Goal: Task Accomplishment & Management: Manage account settings

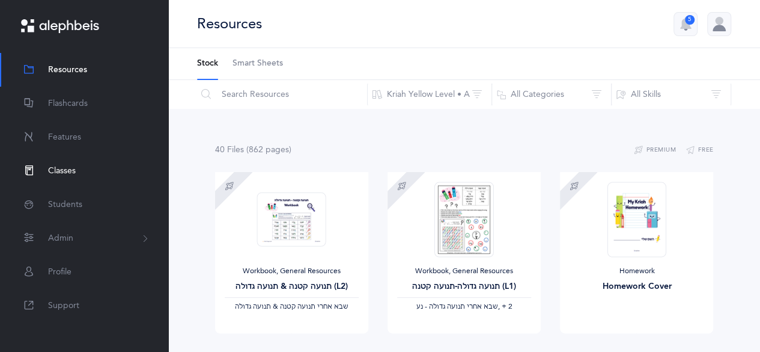
click at [100, 172] on link "Classes" at bounding box center [84, 171] width 168 height 34
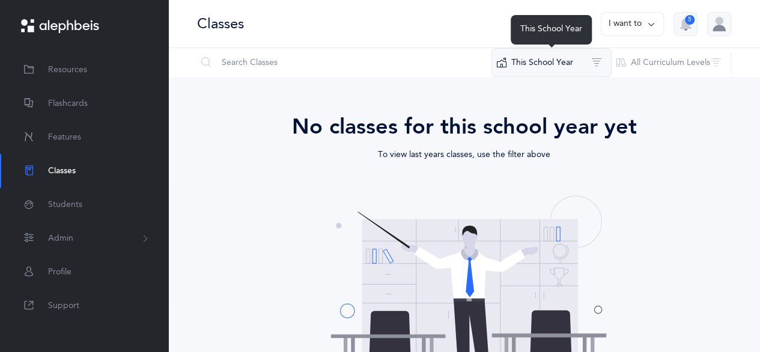
click at [569, 65] on button "This School Year" at bounding box center [552, 62] width 120 height 29
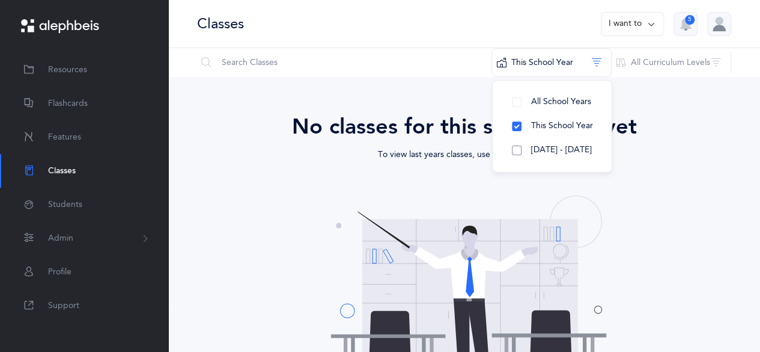
click at [552, 150] on span "[DATE] - [DATE]" at bounding box center [561, 150] width 61 height 10
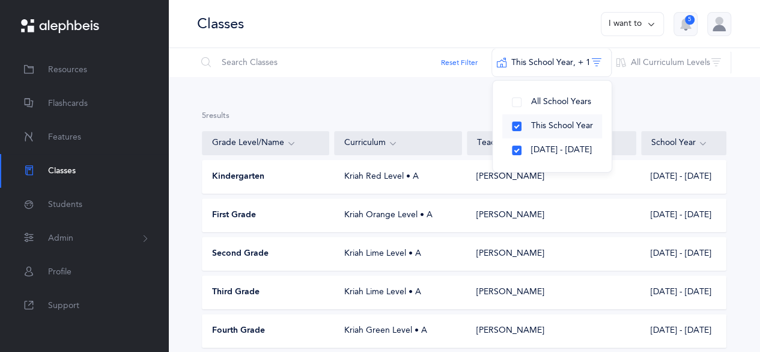
click at [561, 128] on span "This School Year" at bounding box center [562, 126] width 62 height 10
click at [719, 96] on div "5 results total Grade Level/Name Curriculum Teacher School Year Kindergarten [G…" at bounding box center [464, 238] width 592 height 323
click at [296, 173] on div "Kindergarten" at bounding box center [266, 177] width 127 height 12
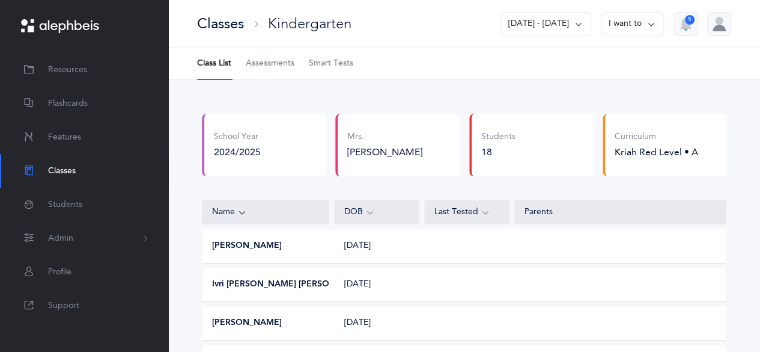
click at [243, 19] on div "Classes" at bounding box center [220, 24] width 47 height 20
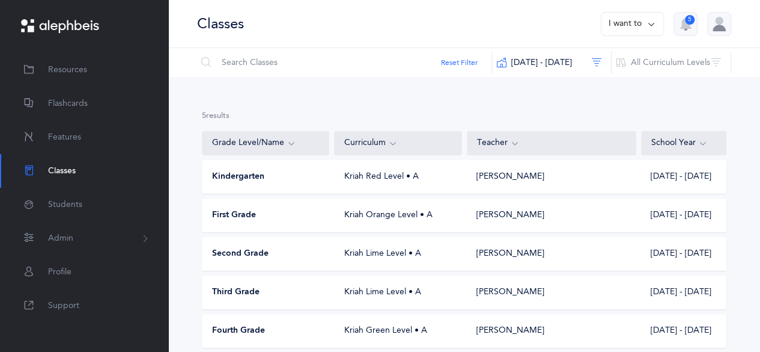
click at [327, 218] on div "First Grade" at bounding box center [266, 215] width 127 height 12
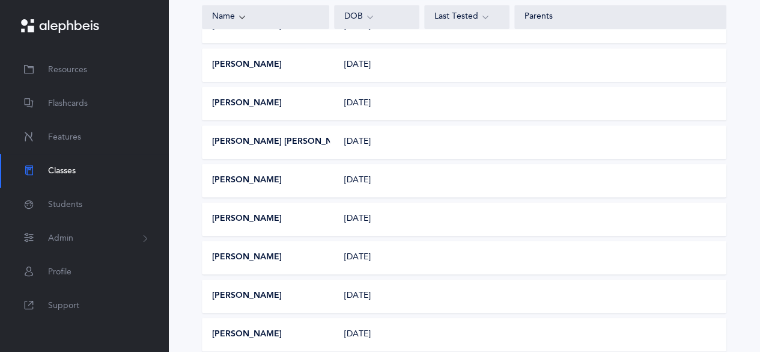
scroll to position [725, 0]
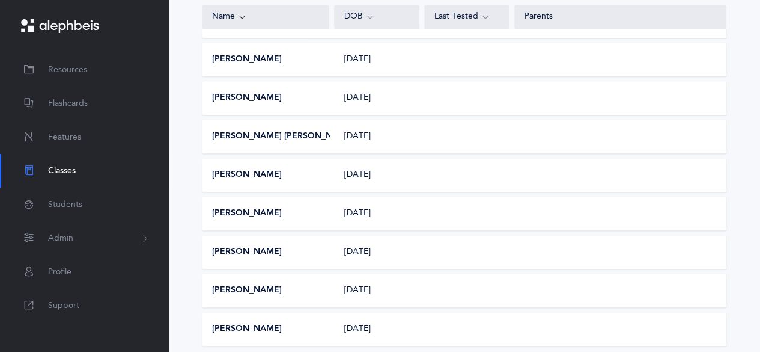
click at [481, 248] on div "[PERSON_NAME] [DATE]" at bounding box center [464, 252] width 525 height 34
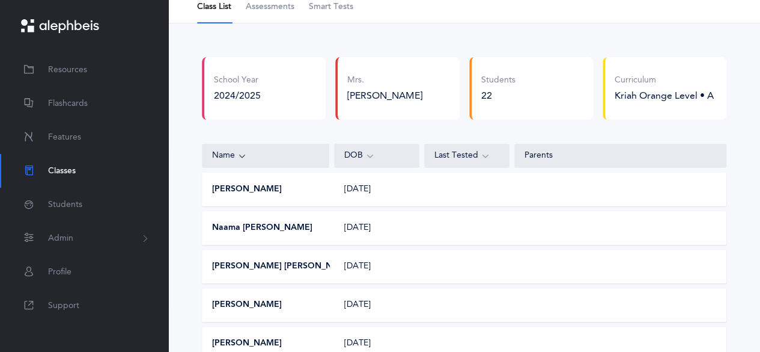
scroll to position [0, 0]
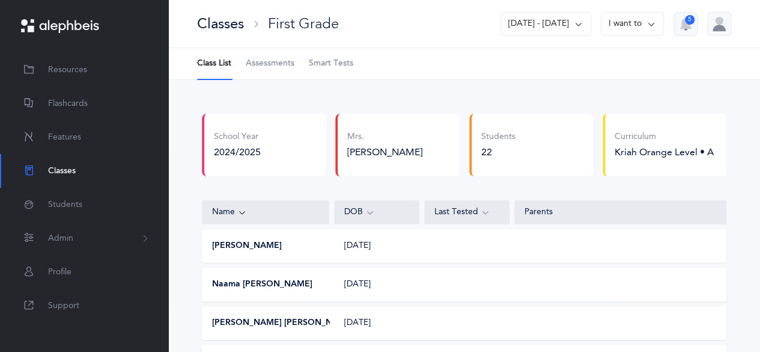
click at [625, 23] on button "I want to" at bounding box center [632, 24] width 63 height 24
click at [264, 66] on span "Assessments" at bounding box center [270, 64] width 49 height 12
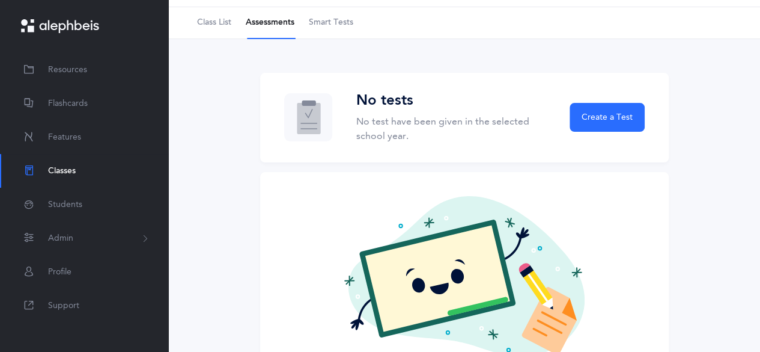
scroll to position [23, 0]
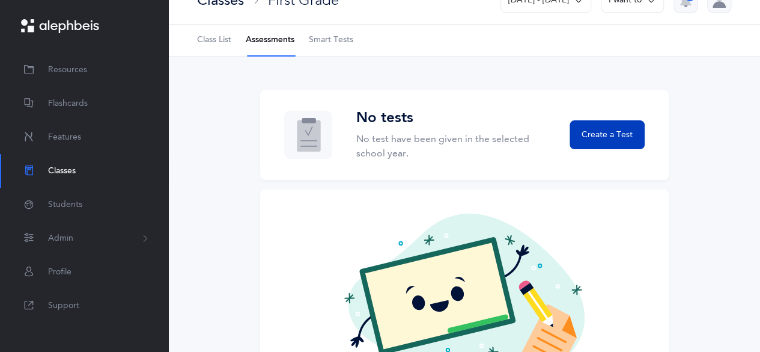
click at [603, 143] on button "Create a Test" at bounding box center [607, 134] width 75 height 29
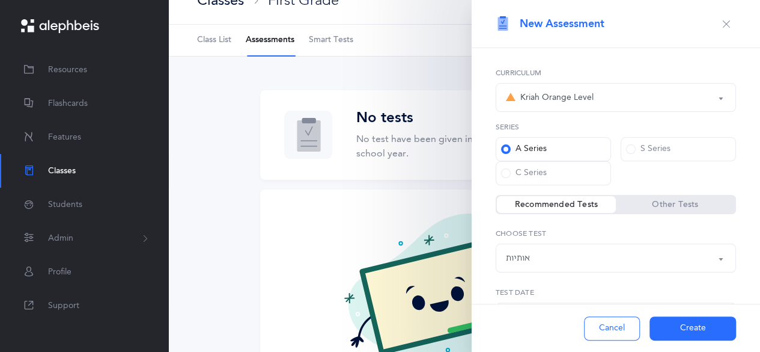
click at [712, 102] on button "Kriah Orange Level" at bounding box center [616, 97] width 240 height 29
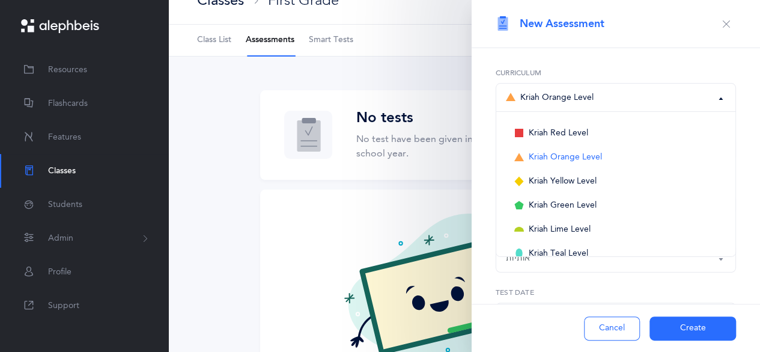
click at [737, 90] on div "Kriah Red Level Kriah Orange Level Kriah Yellow Level Kriah Green Level Kriah L…" at bounding box center [616, 230] width 288 height 365
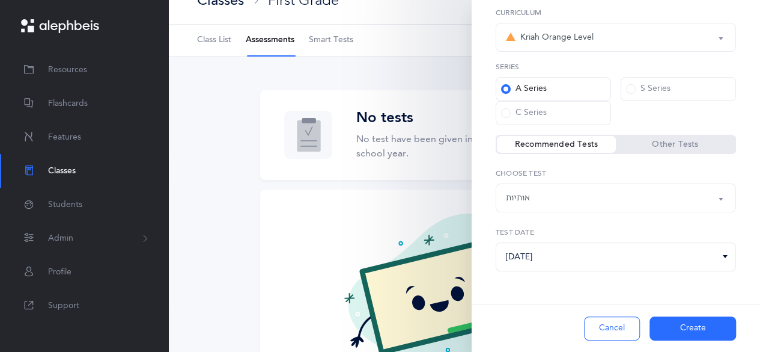
scroll to position [61, 0]
click at [678, 142] on label "Other Tests" at bounding box center [675, 144] width 119 height 12
click at [0, 0] on input "Other Tests" at bounding box center [0, 0] width 0 height 0
click at [554, 147] on label "Recommended Tests" at bounding box center [556, 144] width 119 height 12
click at [0, 0] on input "Recommended Tests" at bounding box center [0, 0] width 0 height 0
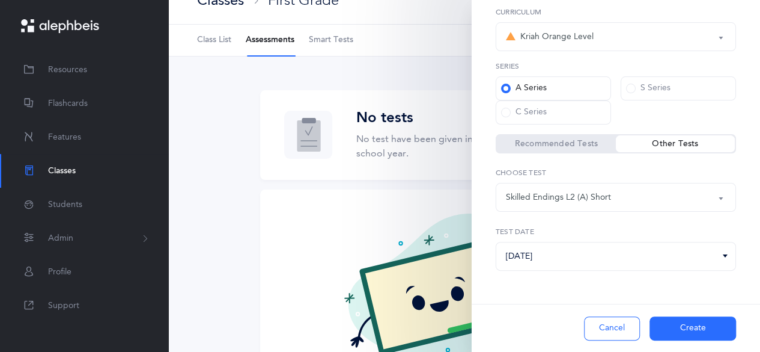
select select "2"
click at [682, 334] on button "Create" at bounding box center [693, 328] width 87 height 24
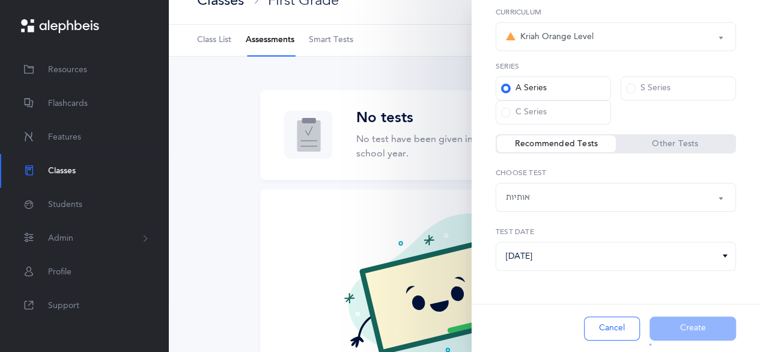
click at [383, 172] on div "No tests No test have been given in the selected school year. Create a Test" at bounding box center [464, 135] width 409 height 90
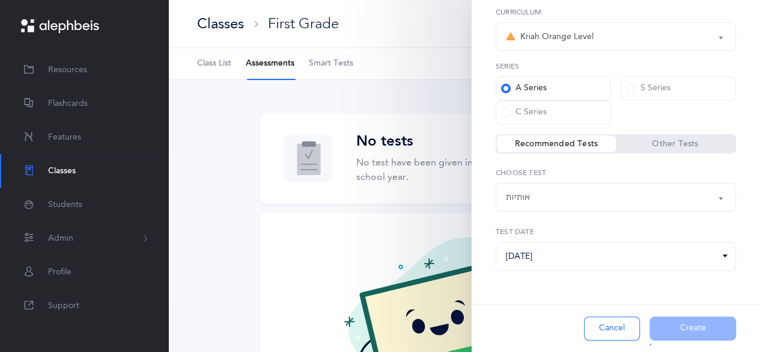
scroll to position [0, 0]
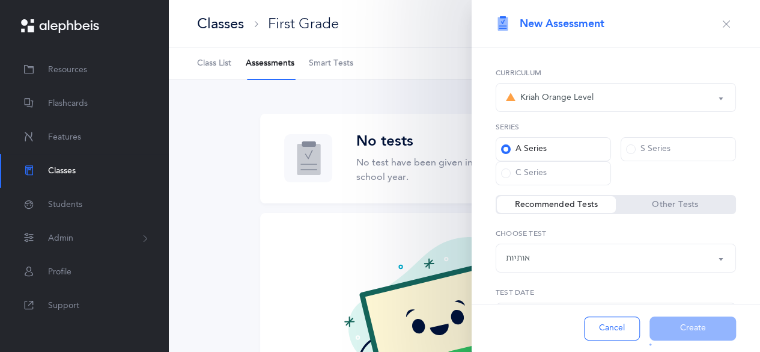
click at [672, 330] on div "Cancel Create" at bounding box center [616, 328] width 288 height 48
click at [624, 333] on button "Cancel" at bounding box center [612, 328] width 56 height 24
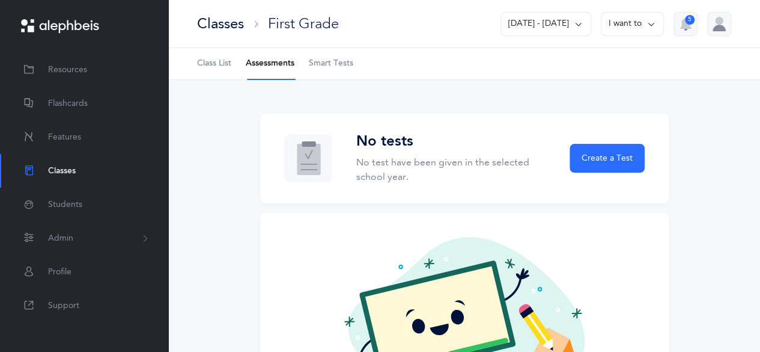
click at [612, 144] on button "Create a Test" at bounding box center [607, 158] width 75 height 29
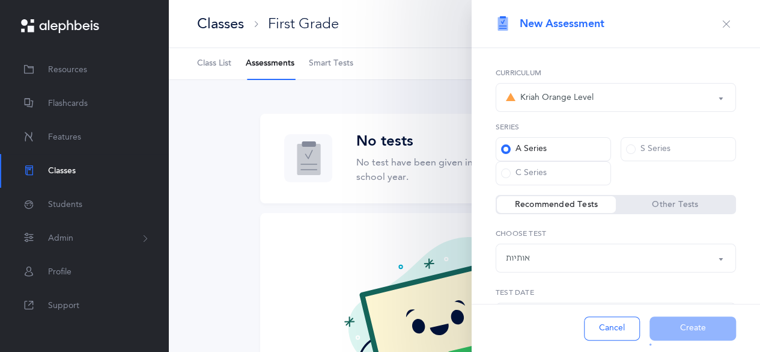
scroll to position [61, 0]
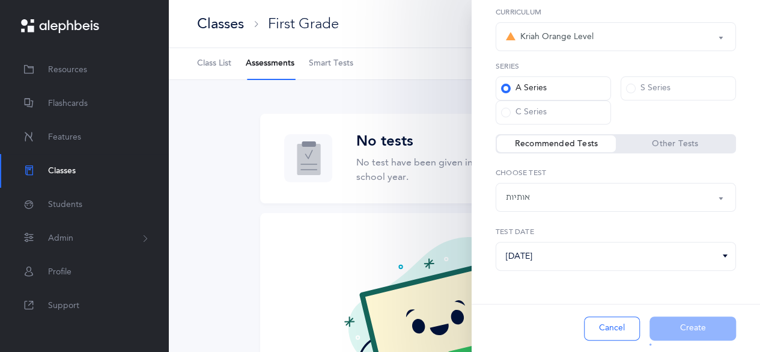
click at [692, 314] on div "Cancel Create" at bounding box center [616, 328] width 288 height 48
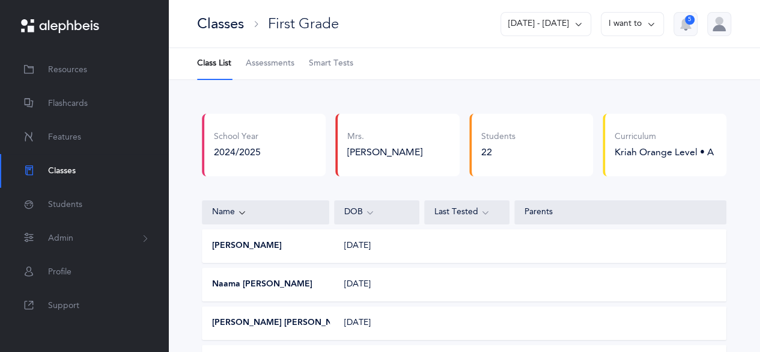
click at [331, 63] on span "Smart Tests" at bounding box center [331, 64] width 44 height 12
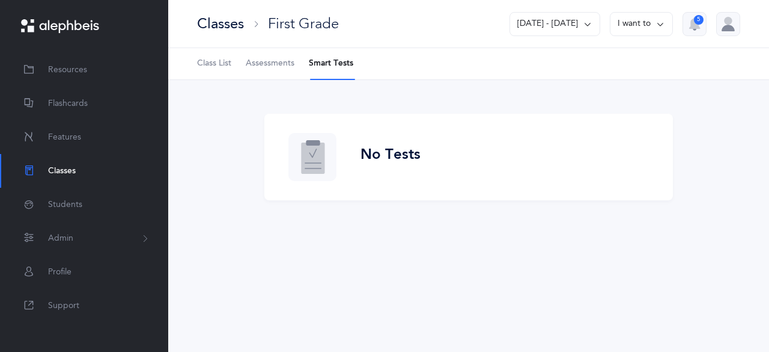
click at [278, 63] on span "Assessments" at bounding box center [270, 64] width 49 height 12
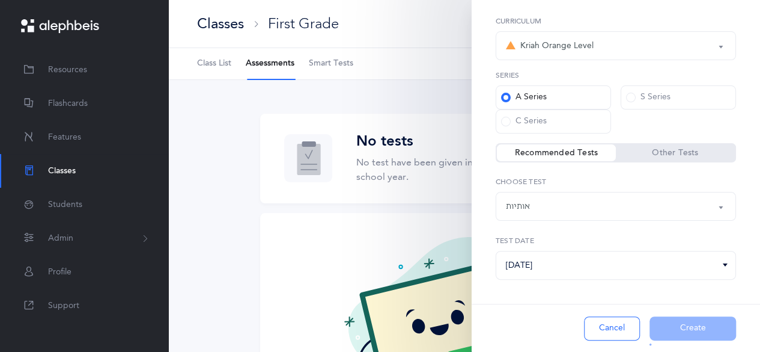
scroll to position [61, 0]
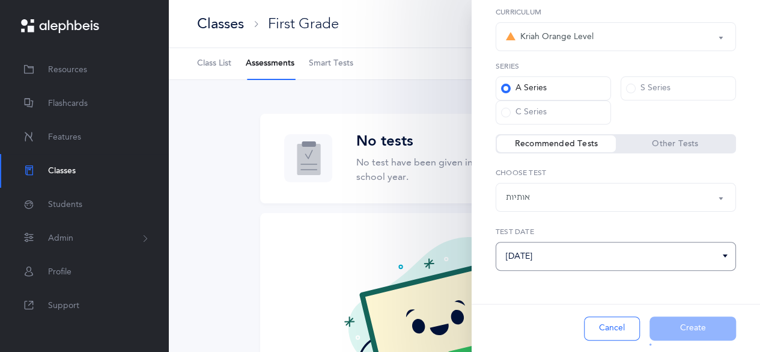
click at [686, 258] on input "[DATE]" at bounding box center [616, 256] width 240 height 29
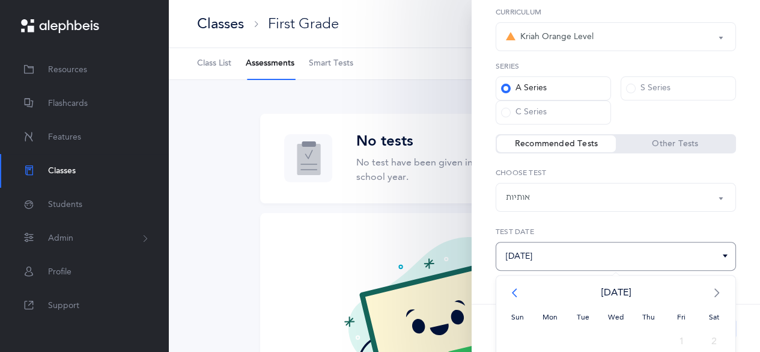
click at [514, 287] on span "<" at bounding box center [517, 292] width 33 height 24
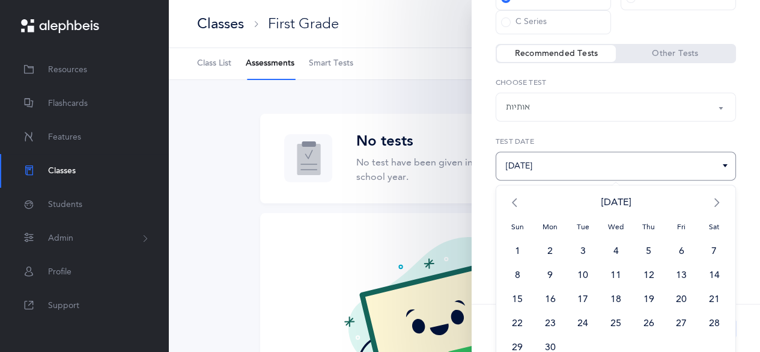
scroll to position [162, 0]
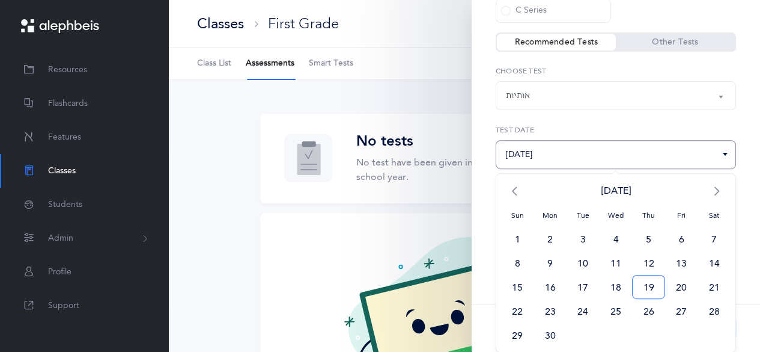
click at [642, 282] on span "19" at bounding box center [648, 287] width 33 height 24
type input "[DATE]"
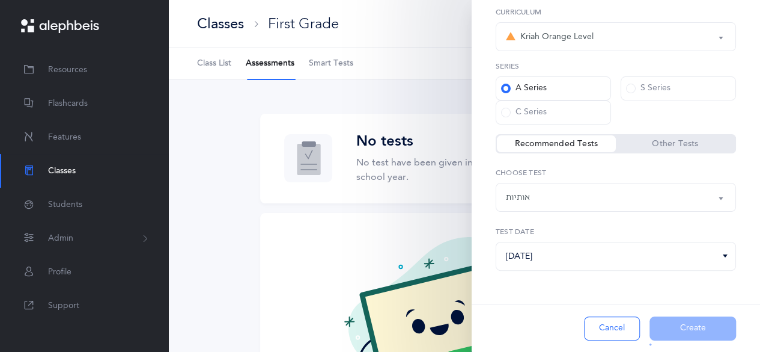
click at [680, 322] on div "Cancel Create" at bounding box center [616, 328] width 288 height 48
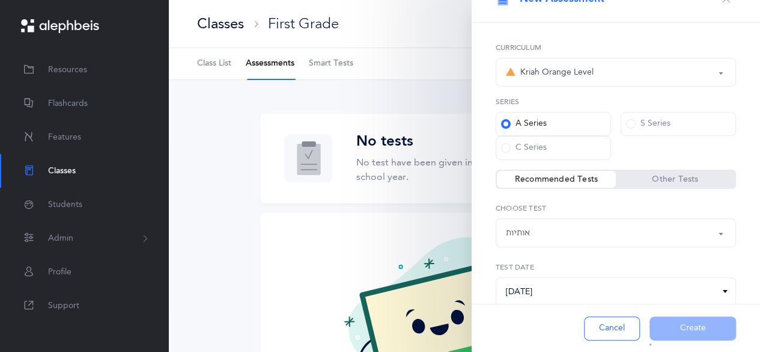
click at [651, 87] on div "Kriah Red Level Kriah Orange Level Kriah Yellow Level Kriah Green Level Kriah L…" at bounding box center [616, 205] width 288 height 365
click at [661, 76] on div "Kriah Orange Level" at bounding box center [616, 72] width 220 height 20
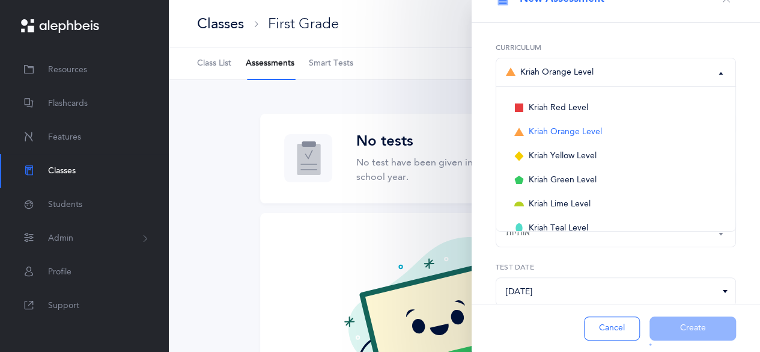
click at [745, 99] on div "Kriah Red Level Kriah Orange Level Kriah Yellow Level Kriah Green Level Kriah L…" at bounding box center [616, 205] width 288 height 365
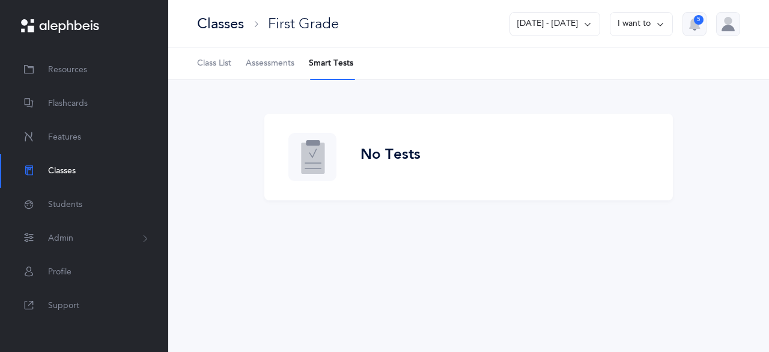
click at [264, 58] on span "Assessments" at bounding box center [270, 64] width 49 height 12
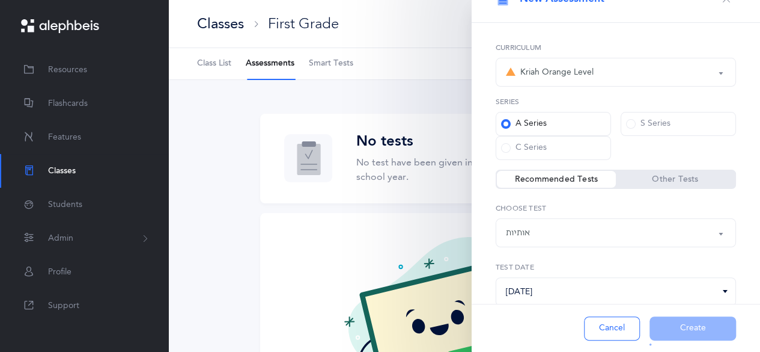
click at [581, 333] on div "Cancel Create" at bounding box center [616, 328] width 288 height 48
click at [614, 326] on button "Cancel" at bounding box center [612, 328] width 56 height 24
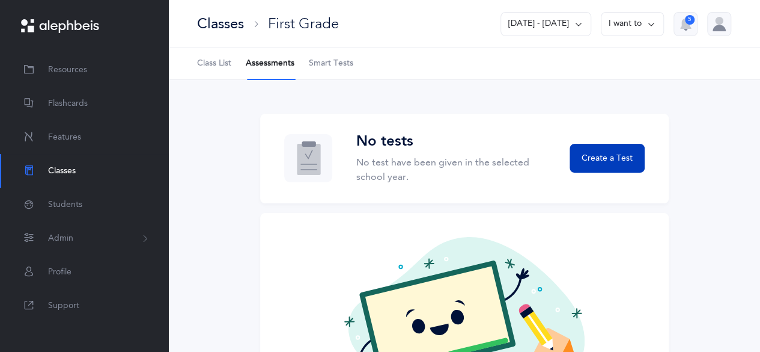
click at [611, 146] on button "Create a Test" at bounding box center [607, 158] width 75 height 29
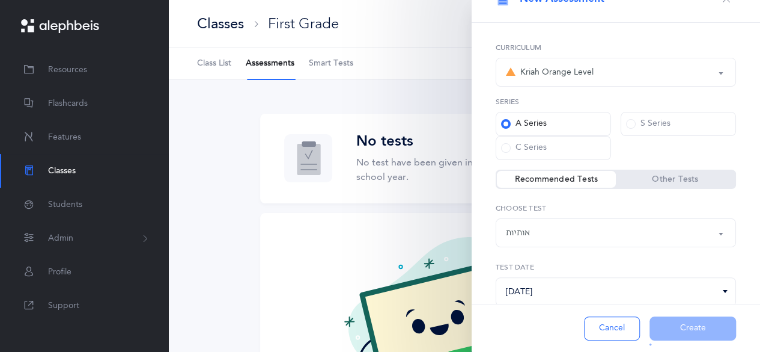
scroll to position [61, 0]
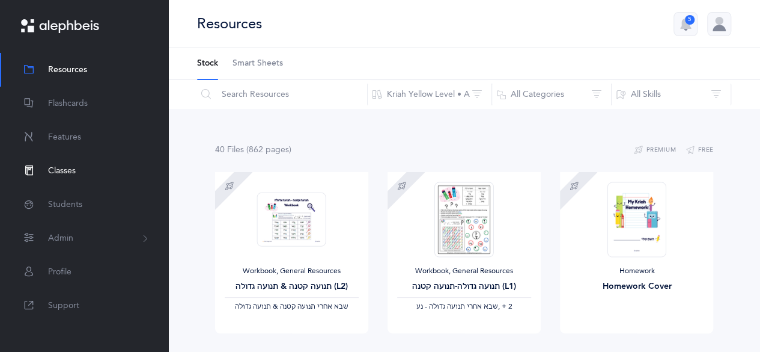
click at [70, 167] on span "Classes" at bounding box center [62, 171] width 28 height 13
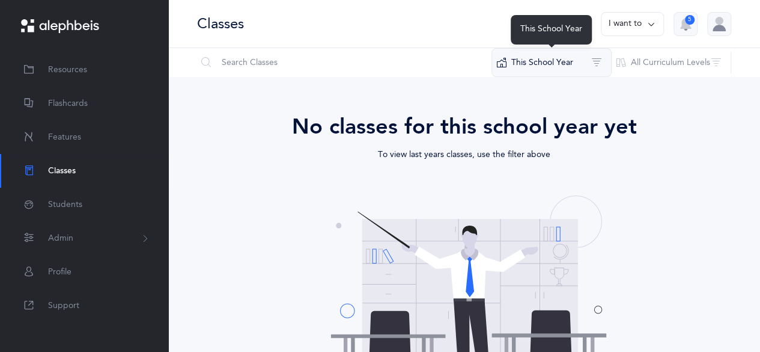
click at [546, 66] on button "This School Year" at bounding box center [552, 62] width 120 height 29
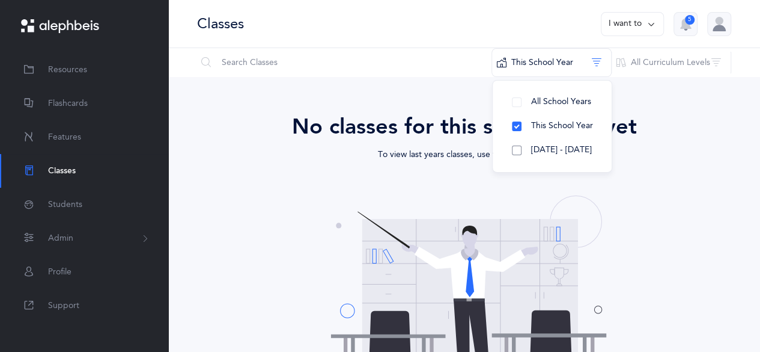
click at [557, 147] on span "[DATE] - [DATE]" at bounding box center [561, 150] width 61 height 10
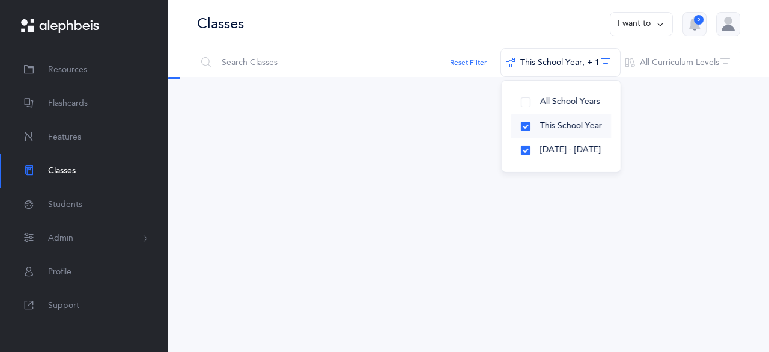
click at [551, 126] on span "This School Year" at bounding box center [571, 126] width 62 height 10
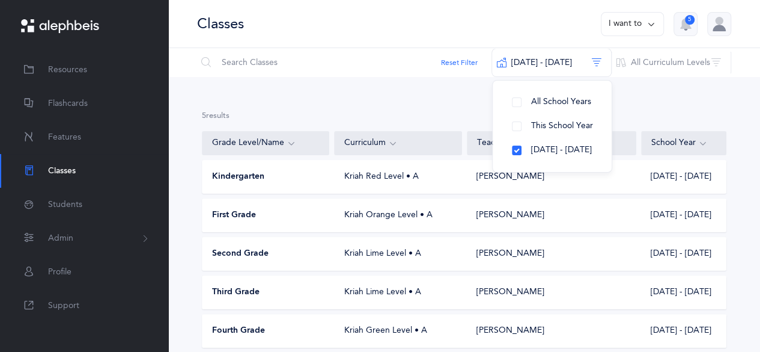
click at [382, 209] on div "Kriah Orange Level • A" at bounding box center [398, 215] width 127 height 12
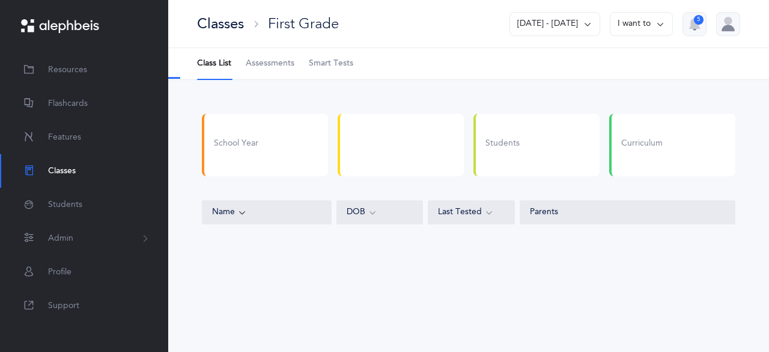
select select "4"
select select "2"
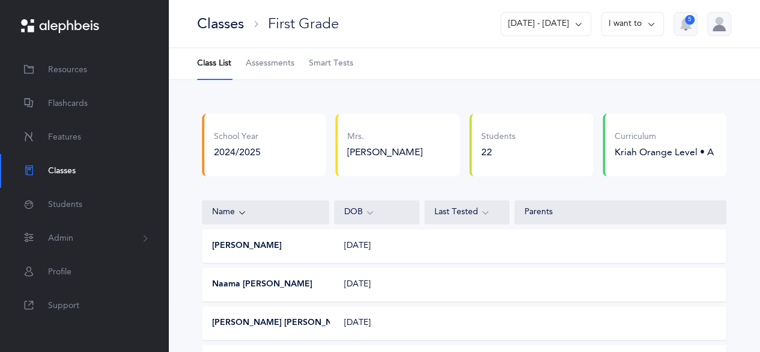
click at [282, 54] on link "Assessments" at bounding box center [270, 63] width 49 height 31
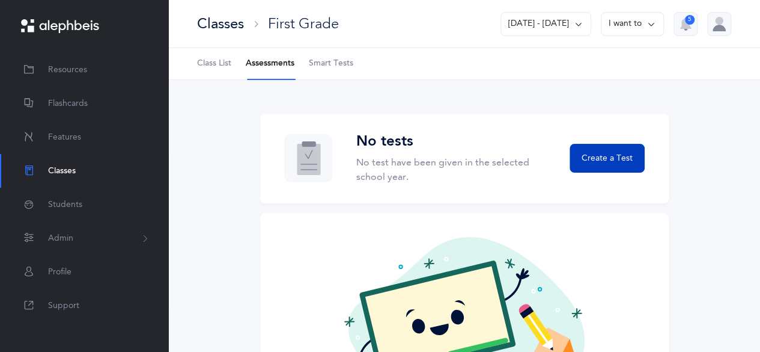
click at [631, 163] on span "Create a Test" at bounding box center [607, 158] width 51 height 13
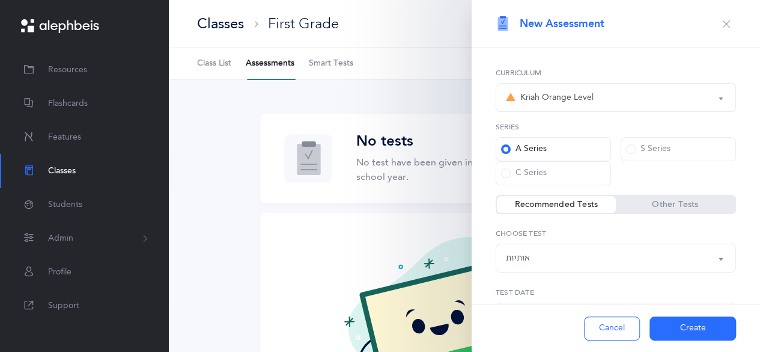
click at [684, 329] on button "Create" at bounding box center [693, 328] width 87 height 24
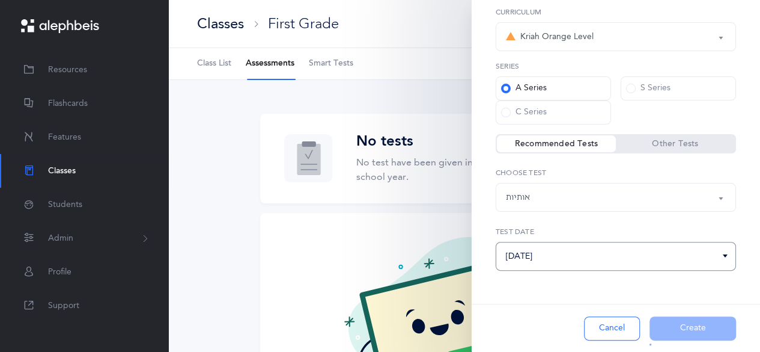
click at [665, 255] on input "[DATE]" at bounding box center [616, 256] width 240 height 29
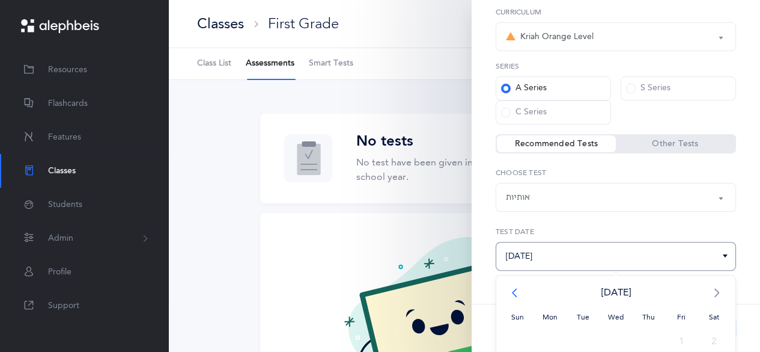
click at [519, 291] on span "<" at bounding box center [517, 292] width 33 height 24
click at [669, 335] on span "2" at bounding box center [681, 340] width 33 height 24
type input "05/02/2025"
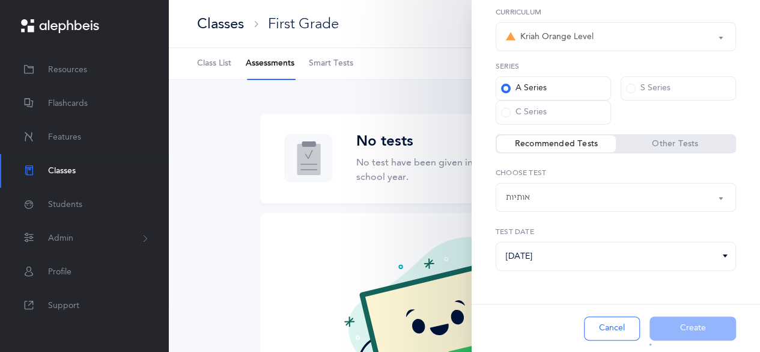
click at [676, 335] on div "Cancel Create" at bounding box center [616, 328] width 288 height 48
click at [613, 337] on button "Cancel" at bounding box center [612, 328] width 56 height 24
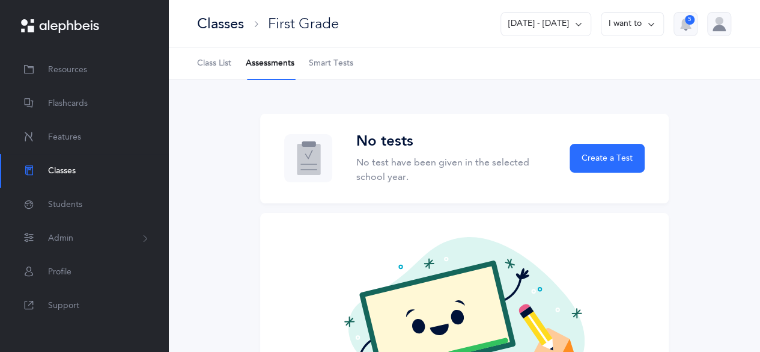
click at [341, 76] on link "Smart Tests" at bounding box center [331, 63] width 44 height 31
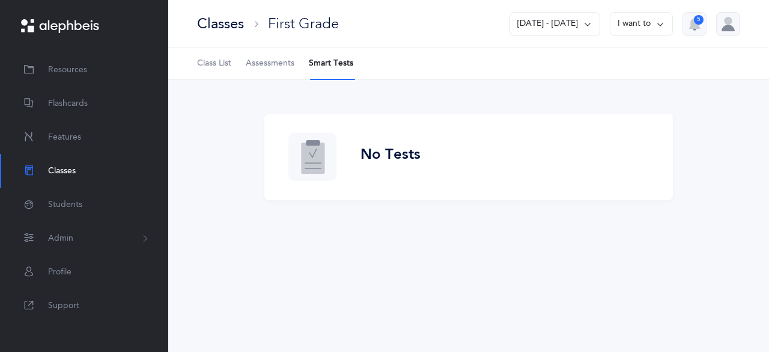
click at [462, 144] on div "No Tests" at bounding box center [468, 157] width 361 height 48
click at [215, 62] on span "Class List" at bounding box center [214, 64] width 34 height 12
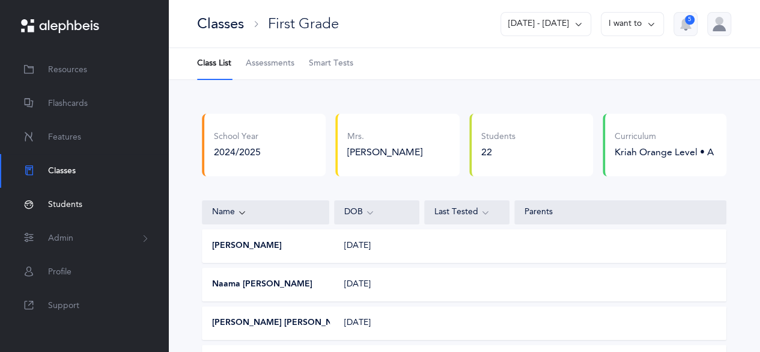
click at [67, 209] on span "Students" at bounding box center [65, 204] width 34 height 13
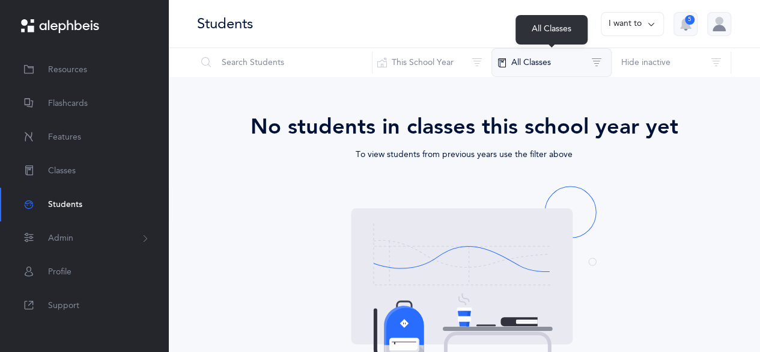
click at [542, 61] on button "All Classes" at bounding box center [552, 62] width 120 height 29
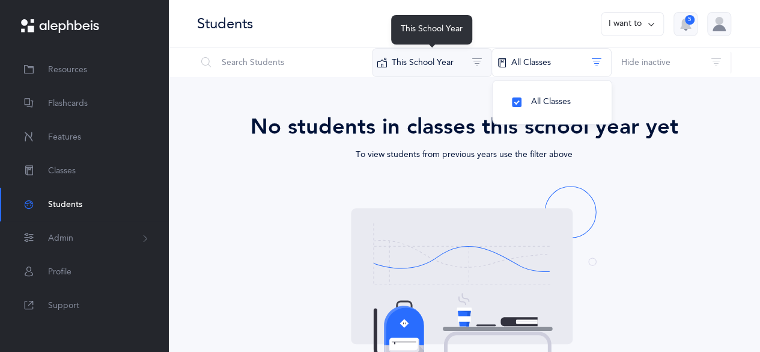
click at [463, 62] on button "This School Year" at bounding box center [432, 62] width 120 height 29
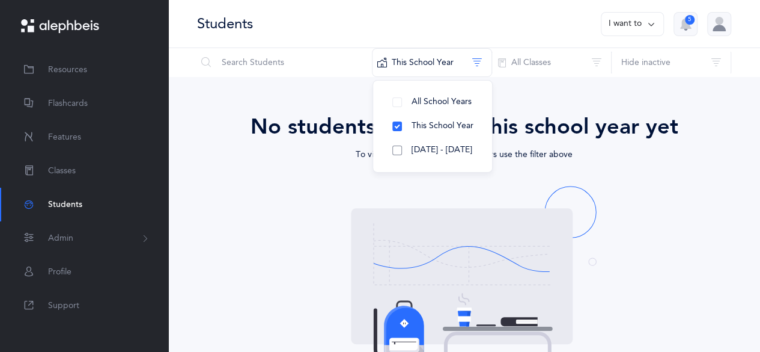
click at [432, 157] on button "[DATE] - [DATE]" at bounding box center [433, 150] width 100 height 24
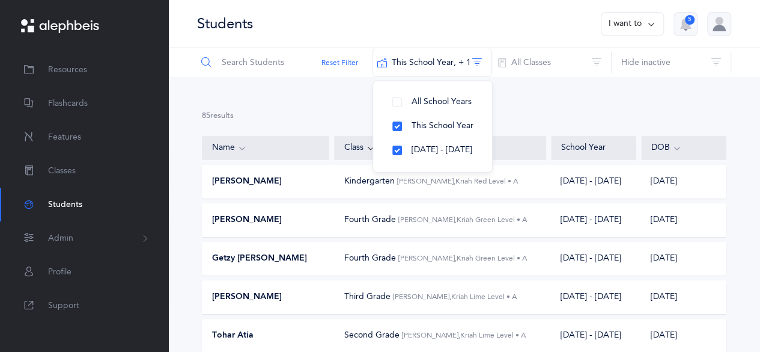
click at [276, 63] on input "text" at bounding box center [285, 62] width 176 height 29
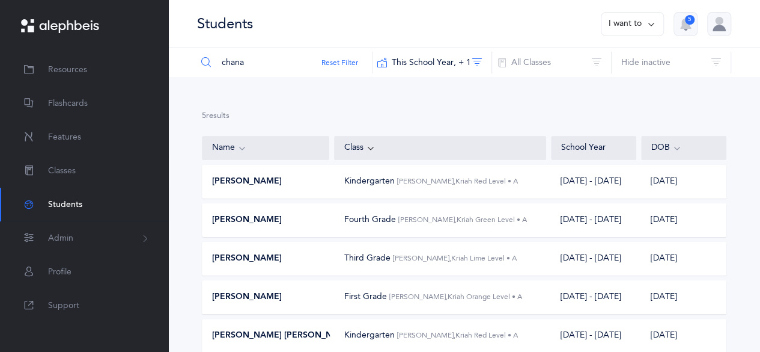
type input "chana"
click at [307, 299] on div "[PERSON_NAME]" at bounding box center [266, 297] width 127 height 12
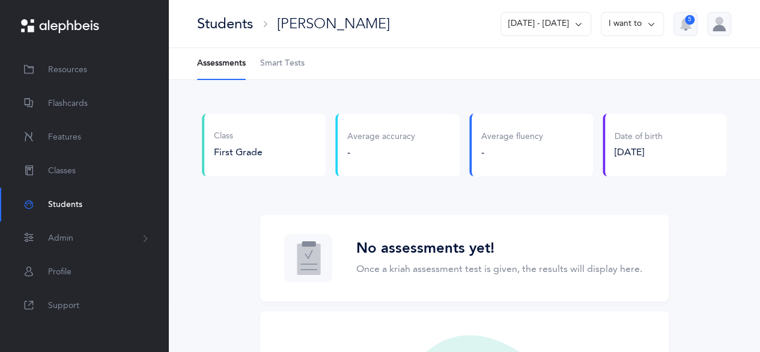
drag, startPoint x: 760, startPoint y: 130, endPoint x: 762, endPoint y: 239, distance: 108.8
click at [760, 239] on html "Chavie Zebberman Resources Flashcards Features Classes Students Admin Staff Sta…" at bounding box center [380, 283] width 760 height 567
click at [633, 28] on button "I want to" at bounding box center [632, 24] width 63 height 24
click at [597, 105] on button "Go to class" at bounding box center [616, 105] width 76 height 22
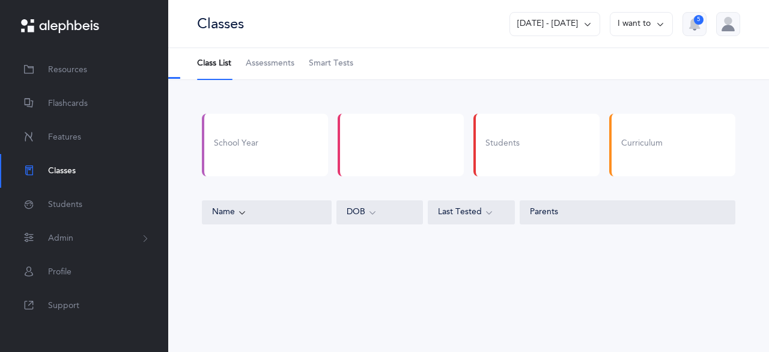
select select "4"
select select "2"
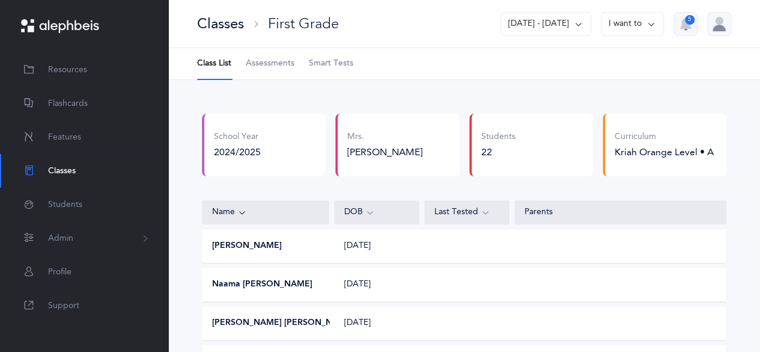
click at [272, 61] on span "Assessments" at bounding box center [270, 64] width 49 height 12
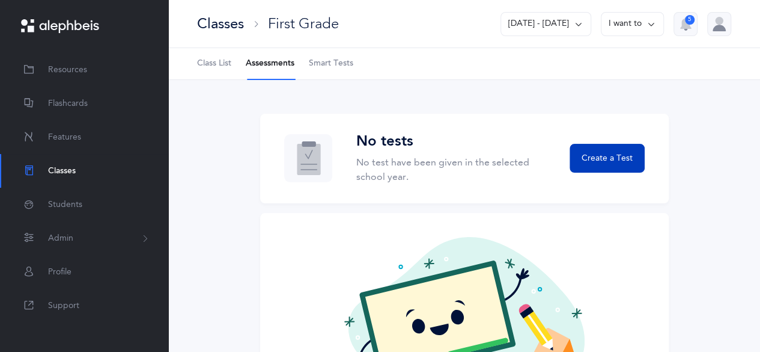
click at [594, 157] on span "Create a Test" at bounding box center [607, 158] width 51 height 13
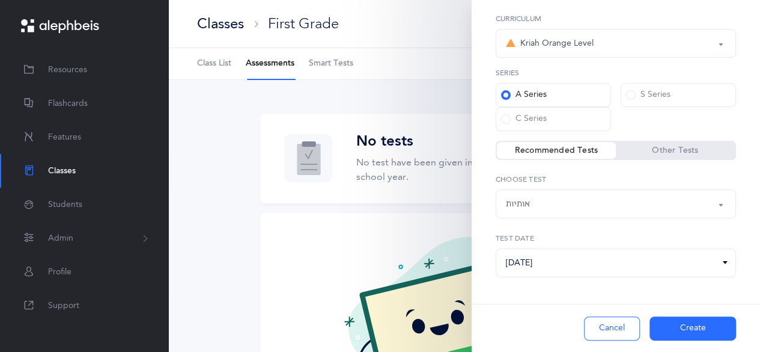
scroll to position [61, 0]
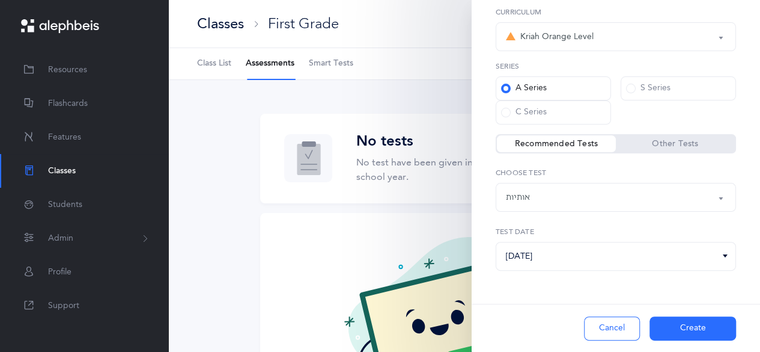
click at [667, 91] on label "S Series" at bounding box center [678, 88] width 115 height 24
click at [0, 0] on input "S Series" at bounding box center [0, 0] width 0 height 0
click at [565, 87] on label "A Series" at bounding box center [553, 88] width 115 height 24
click at [0, 0] on input "A Series" at bounding box center [0, 0] width 0 height 0
click at [658, 200] on div "אותיות" at bounding box center [616, 197] width 220 height 20
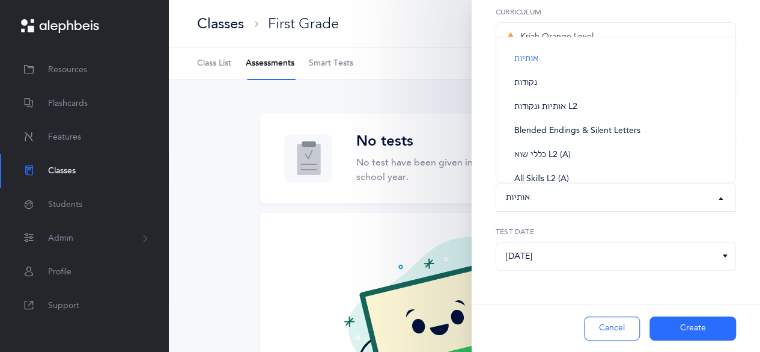
click at [658, 200] on div "אותיות" at bounding box center [616, 197] width 220 height 20
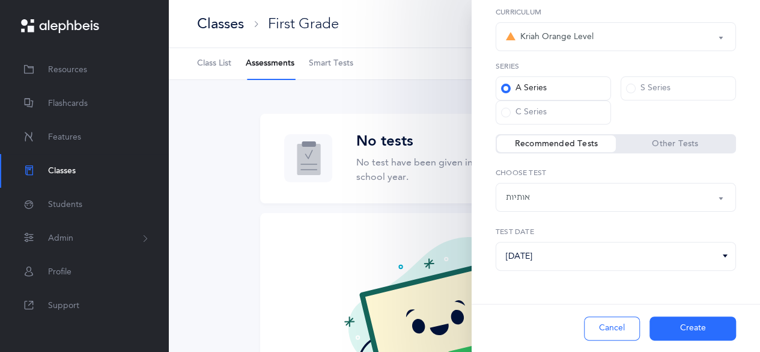
click at [671, 328] on button "Create" at bounding box center [693, 328] width 87 height 24
click at [303, 184] on div "No tests No test have been given in the selected school year. Create a Test" at bounding box center [464, 159] width 409 height 90
click at [257, 173] on div "No tests No test have been given in the selected school year. Create a Test New…" at bounding box center [464, 274] width 592 height 389
click at [239, 19] on div "Classes" at bounding box center [220, 24] width 47 height 20
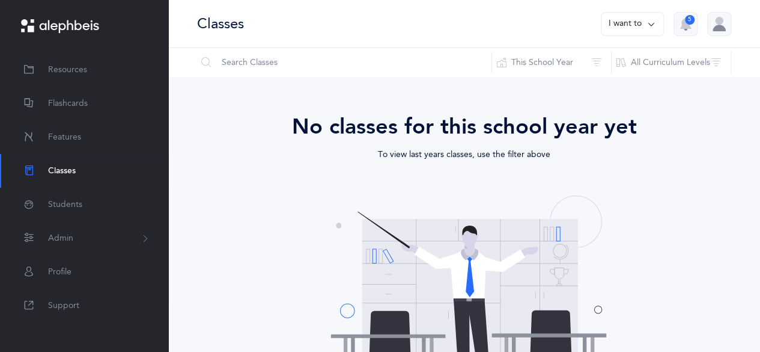
click at [512, 78] on div "Grade Level/Name Curriculum Teacher School Year The end Opps, something went wr…" at bounding box center [464, 297] width 592 height 440
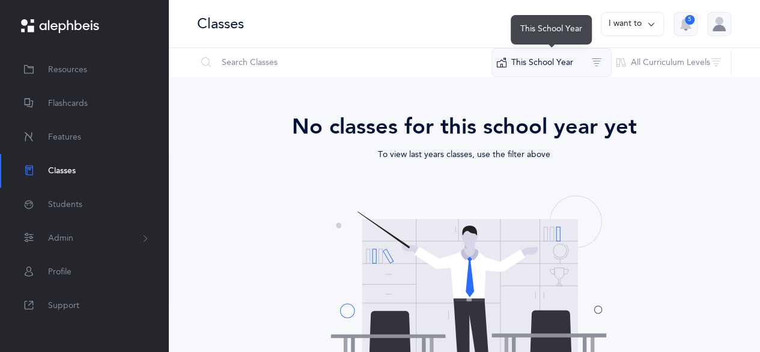
click at [545, 64] on button "This School Year" at bounding box center [552, 62] width 120 height 29
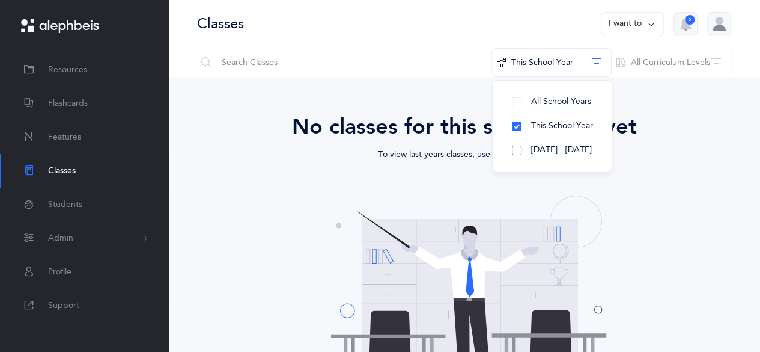
click at [571, 148] on span "[DATE] - [DATE]" at bounding box center [561, 150] width 61 height 10
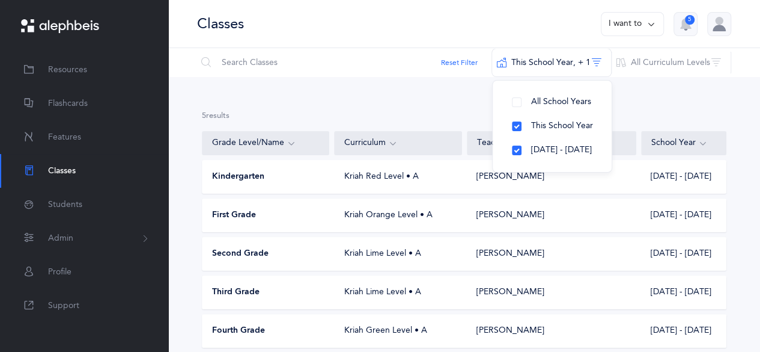
click at [358, 257] on div "Kriah Lime Level • A" at bounding box center [398, 254] width 127 height 12
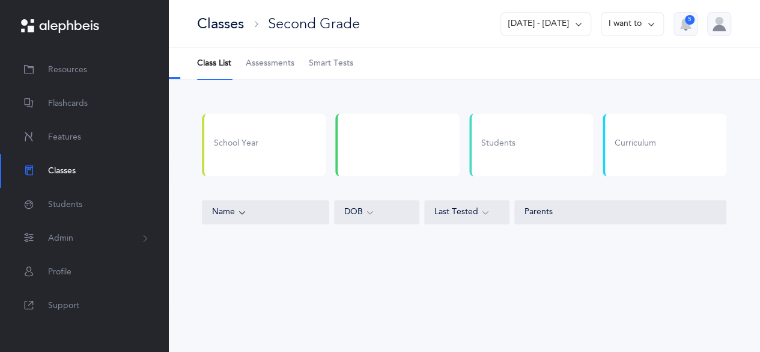
select select "6"
select select "2"
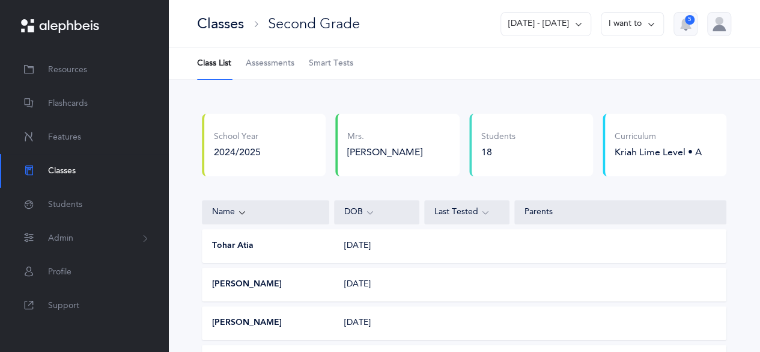
click at [255, 56] on link "Assessments" at bounding box center [270, 63] width 49 height 31
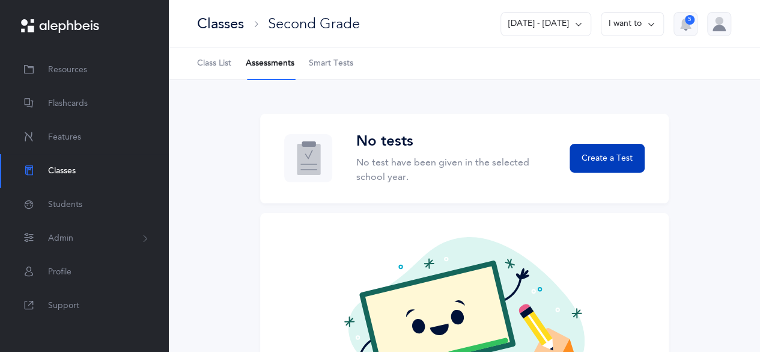
click at [617, 163] on button "Create a Test" at bounding box center [607, 158] width 75 height 29
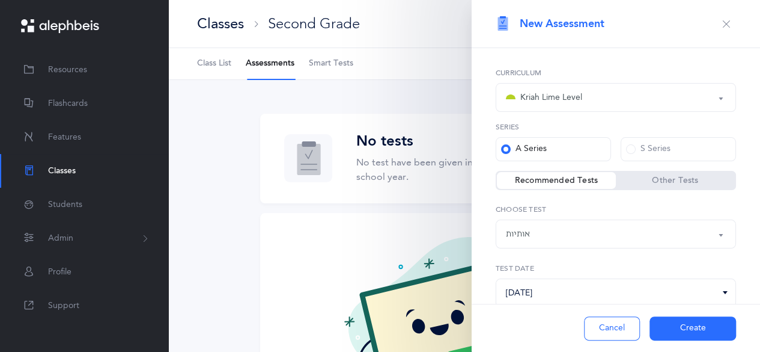
click at [678, 323] on button "Create" at bounding box center [693, 328] width 87 height 24
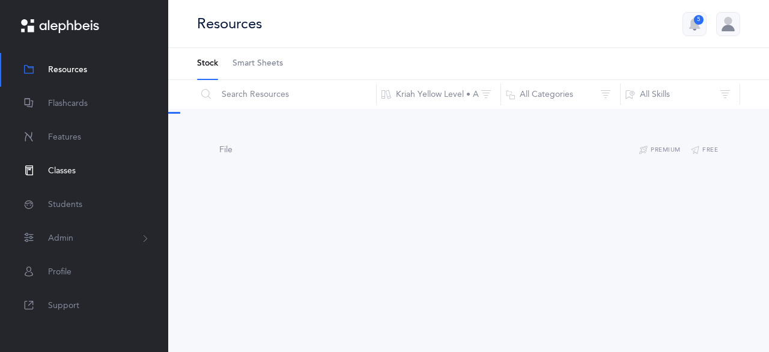
click at [69, 175] on span "Classes" at bounding box center [62, 171] width 28 height 13
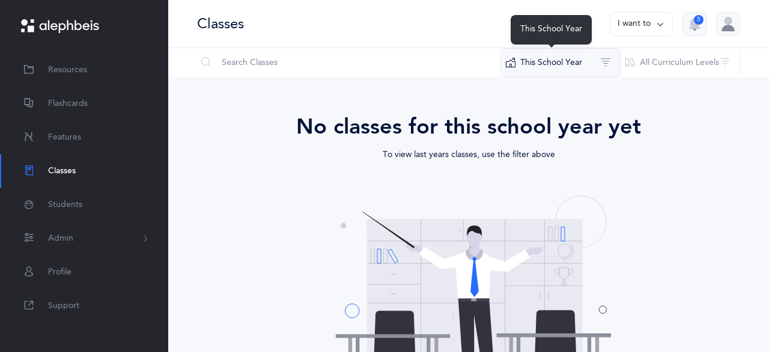
click at [539, 64] on button "This School Year" at bounding box center [561, 62] width 120 height 29
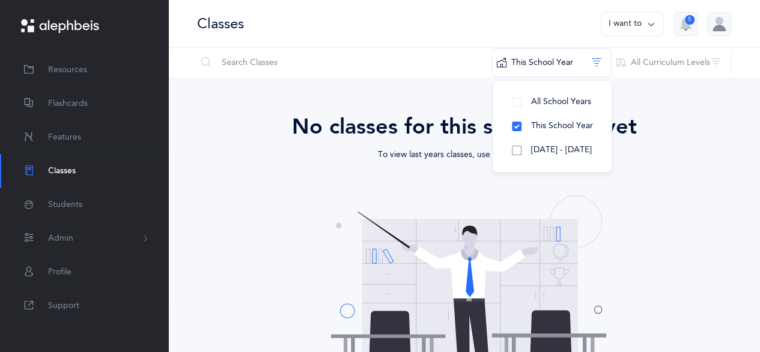
click at [538, 147] on span "[DATE] - [DATE]" at bounding box center [561, 150] width 61 height 10
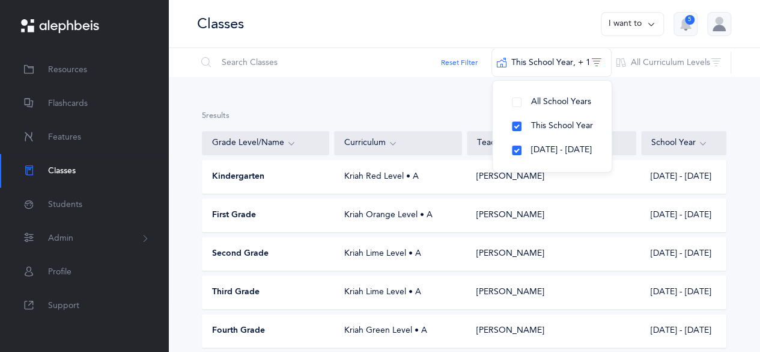
click at [290, 254] on div "Second Grade" at bounding box center [266, 254] width 127 height 12
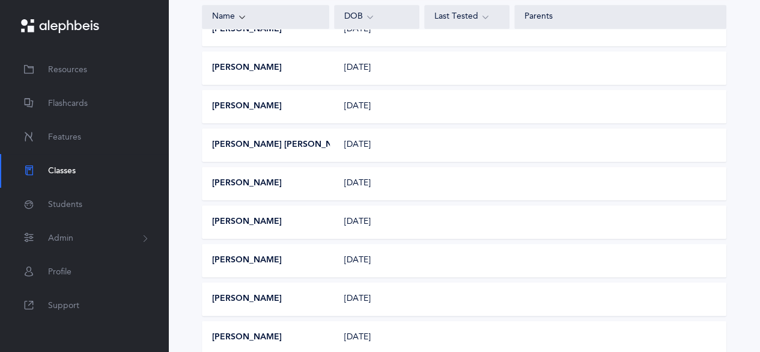
scroll to position [617, 0]
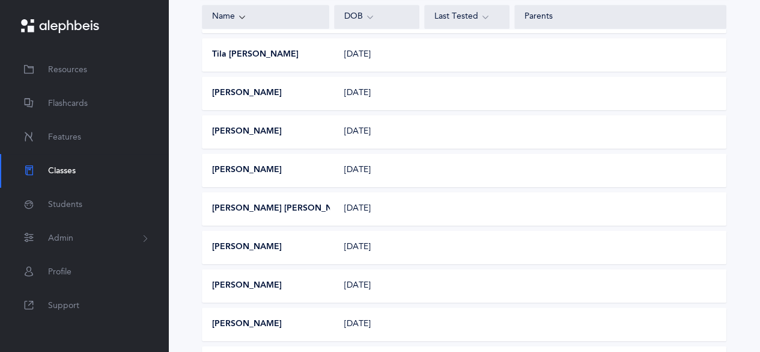
scroll to position [0, 0]
